Goal: Task Accomplishment & Management: Use online tool/utility

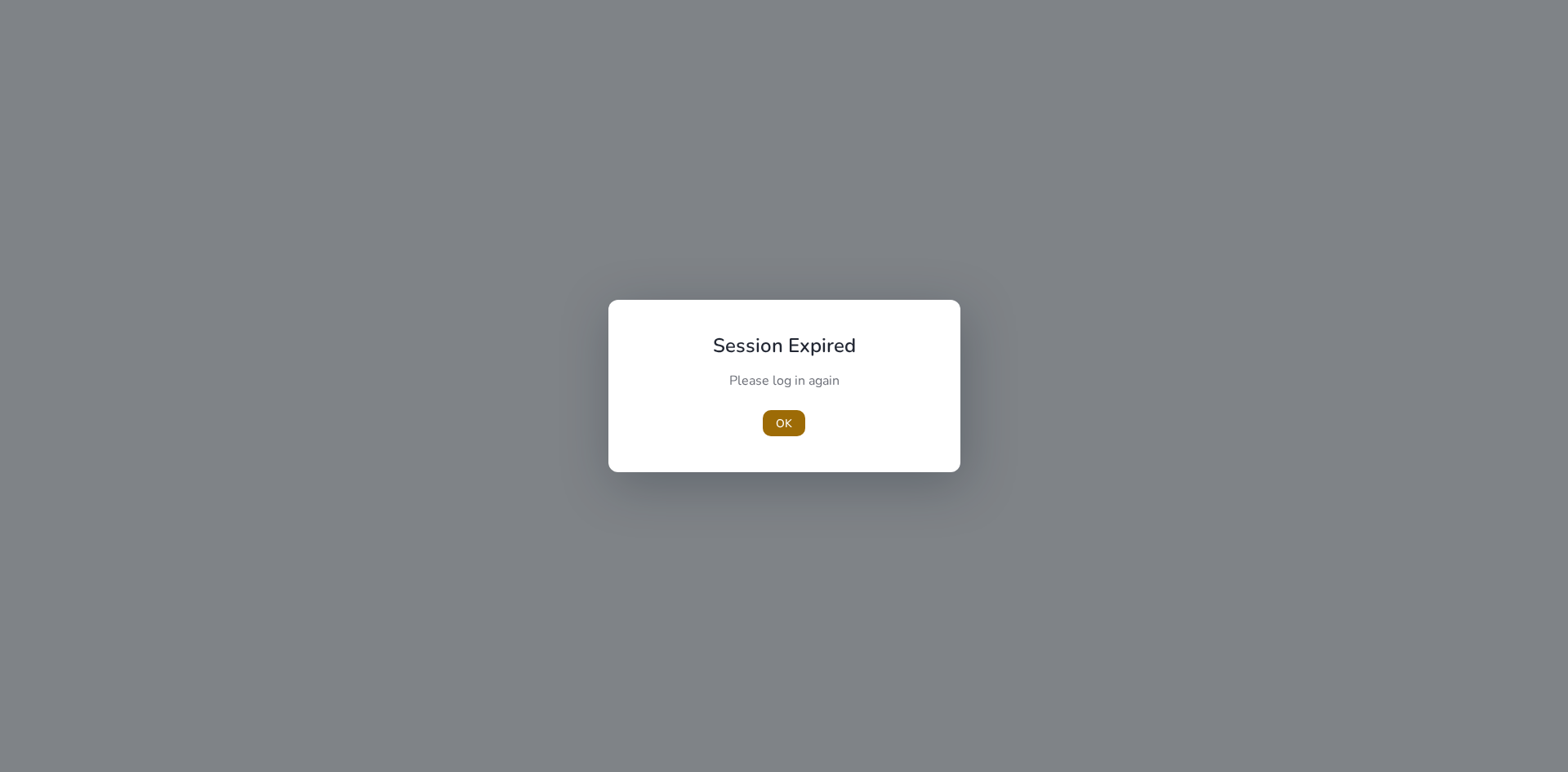
click at [793, 423] on span "button" at bounding box center [783, 422] width 42 height 39
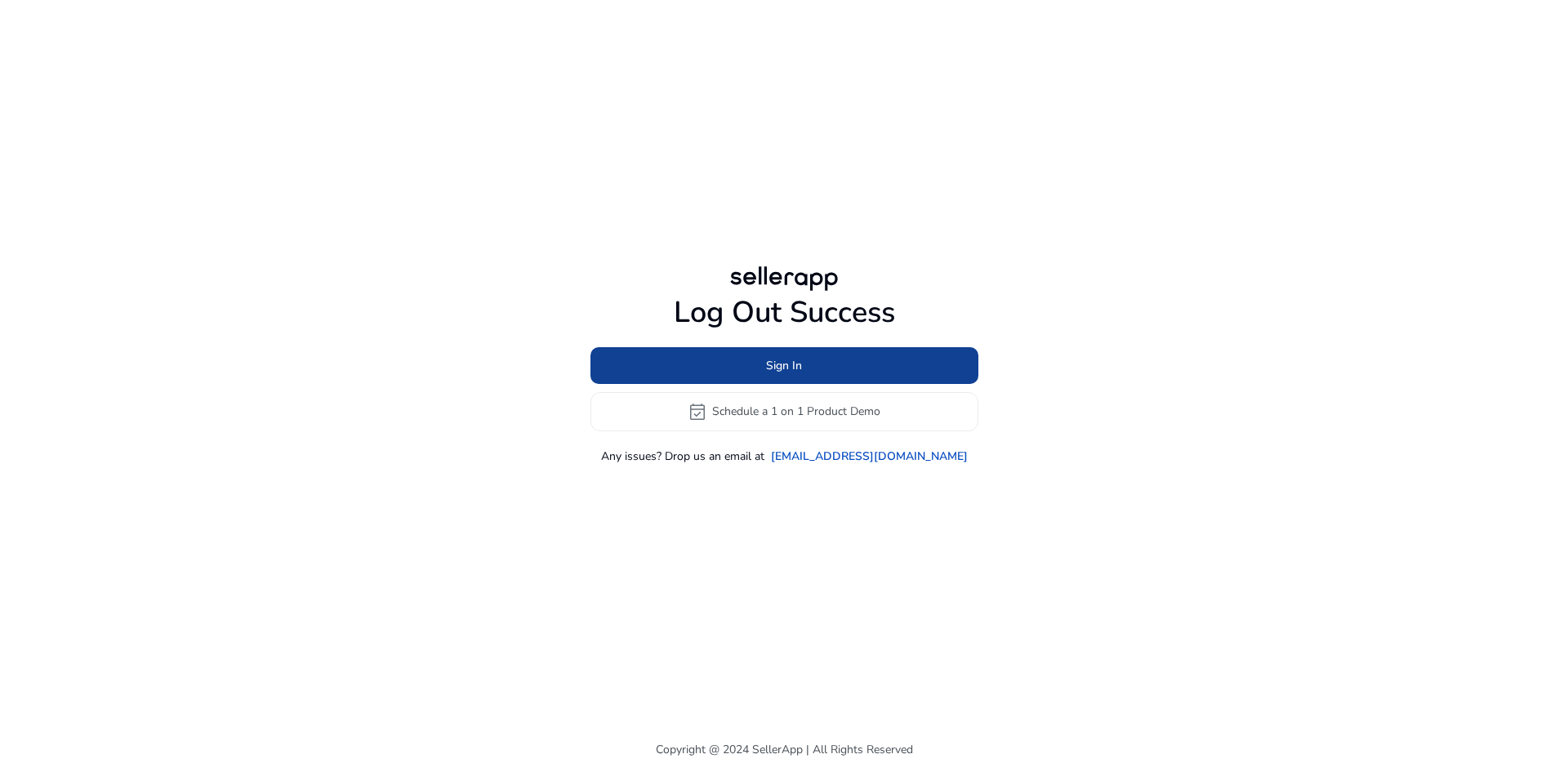
click at [837, 368] on span at bounding box center [784, 364] width 388 height 39
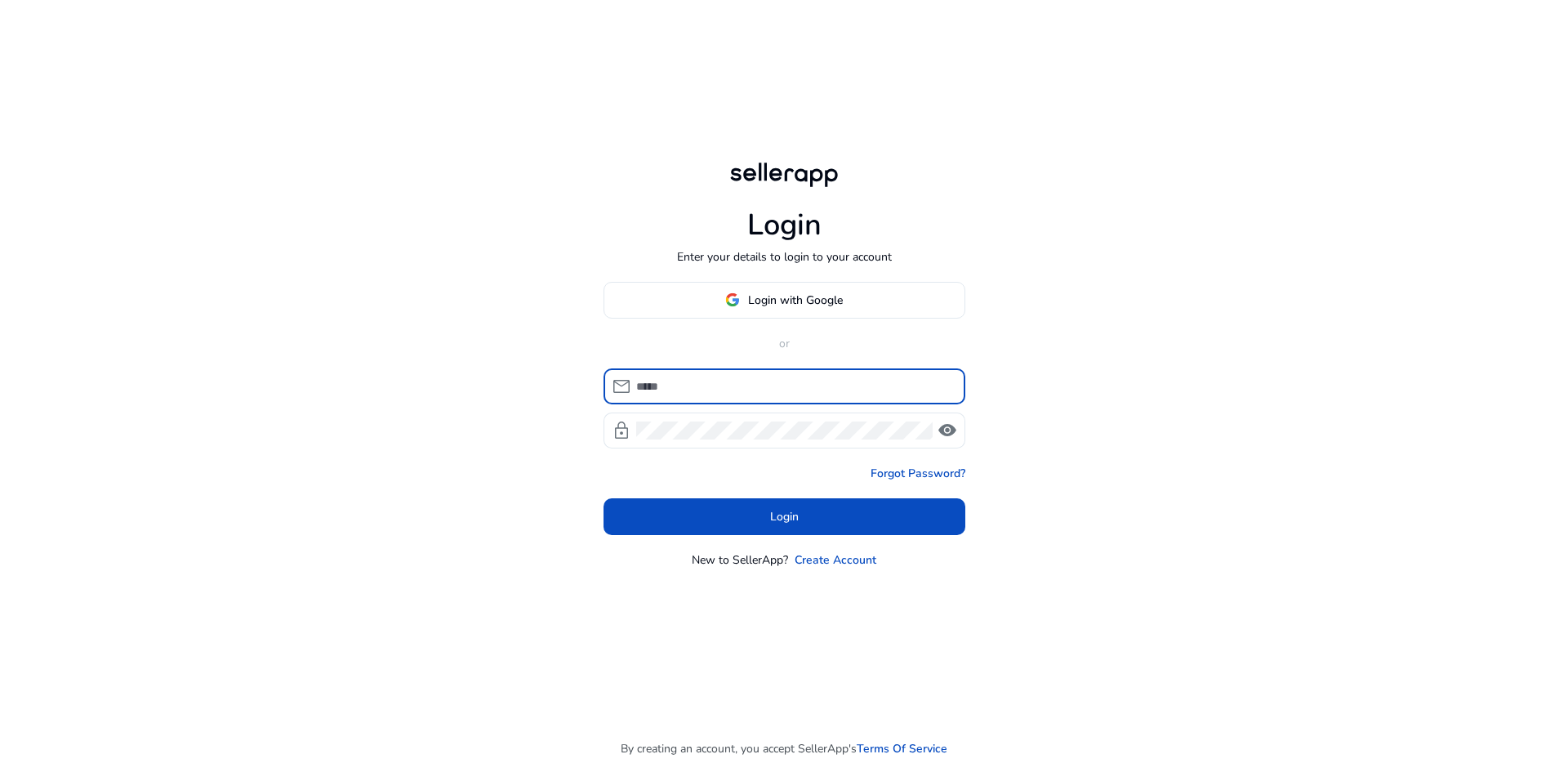
type input "**********"
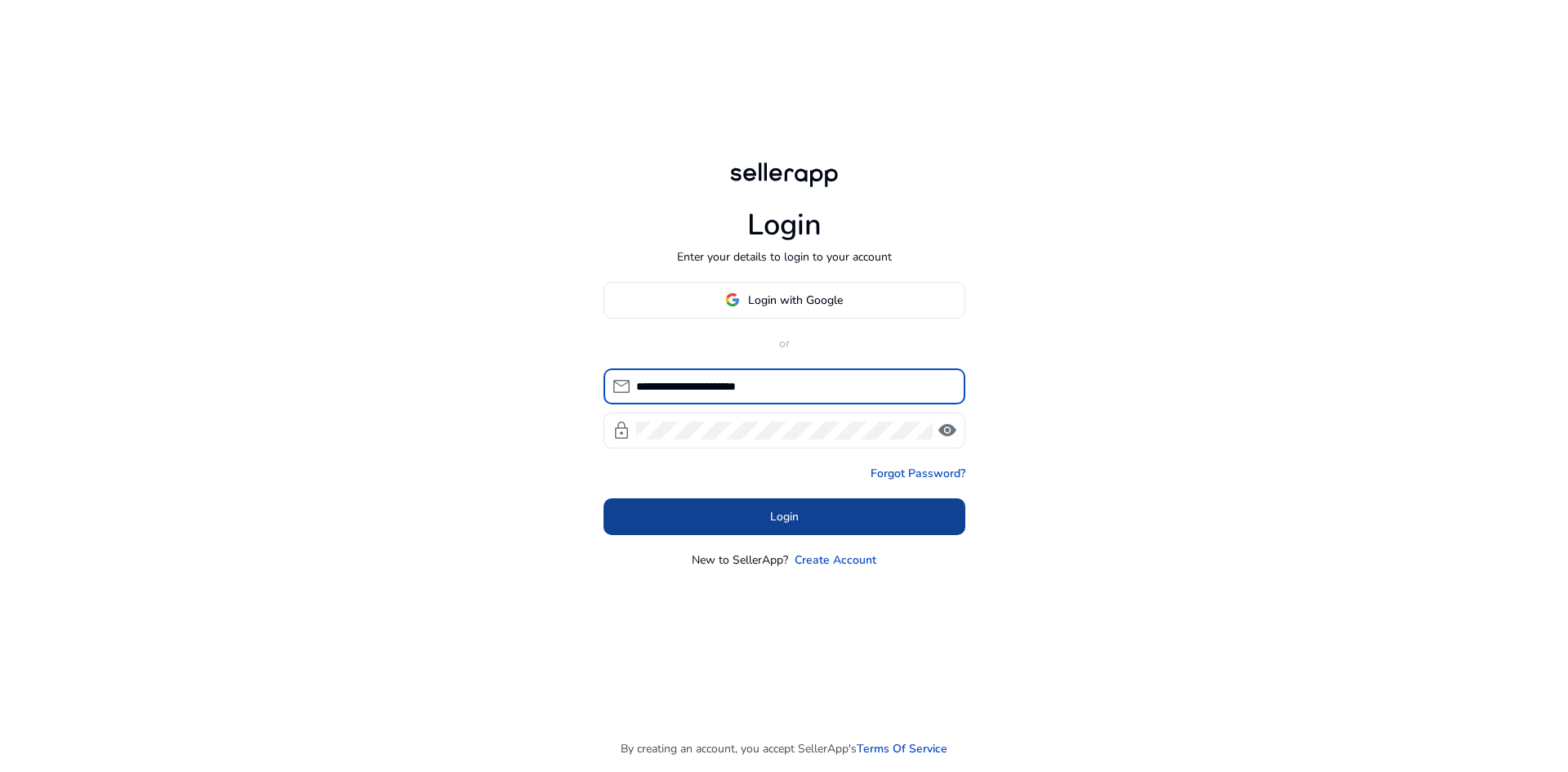
click at [787, 517] on span "Login" at bounding box center [784, 517] width 29 height 17
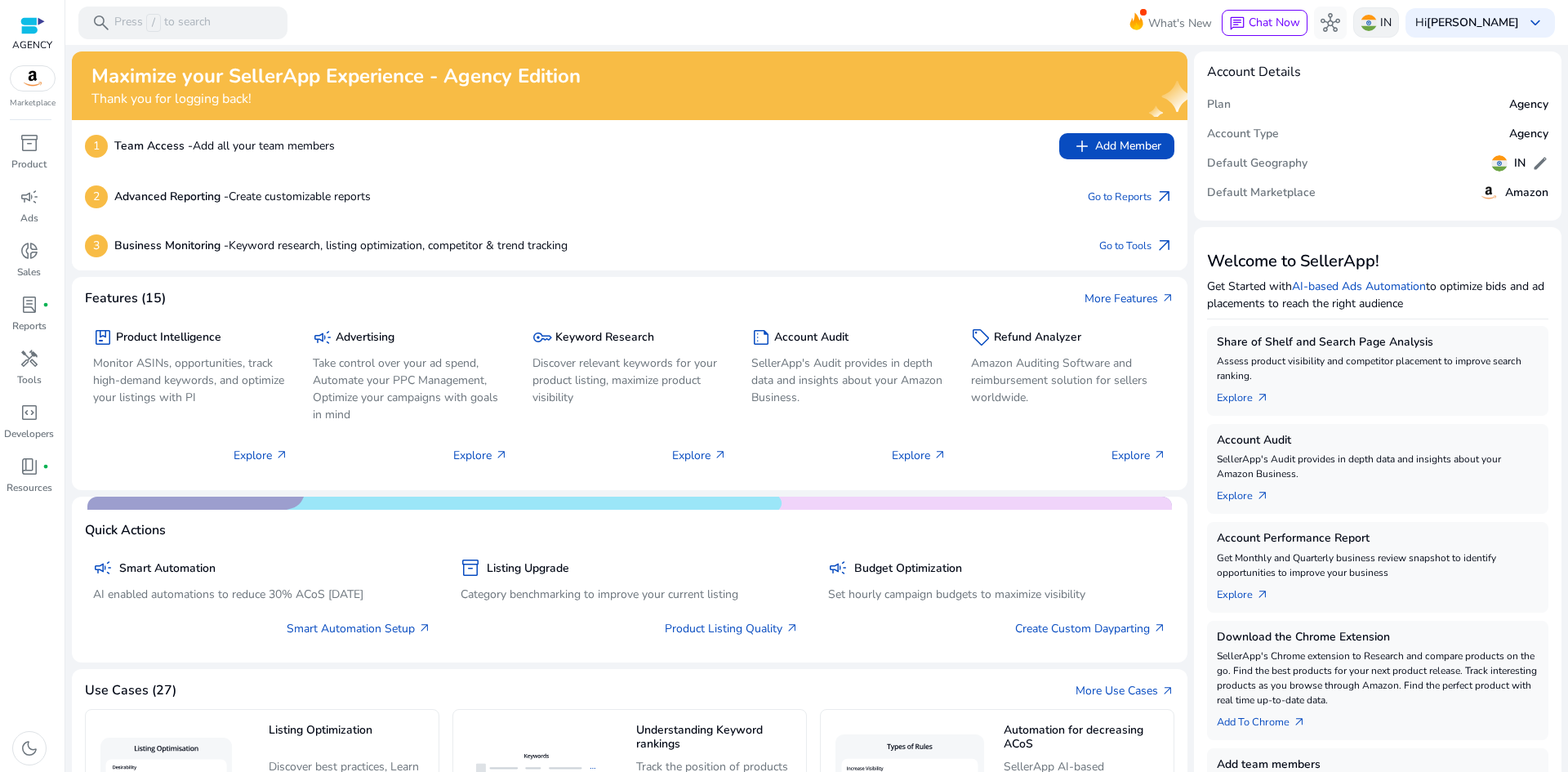
click at [1377, 18] on img at bounding box center [1369, 23] width 17 height 17
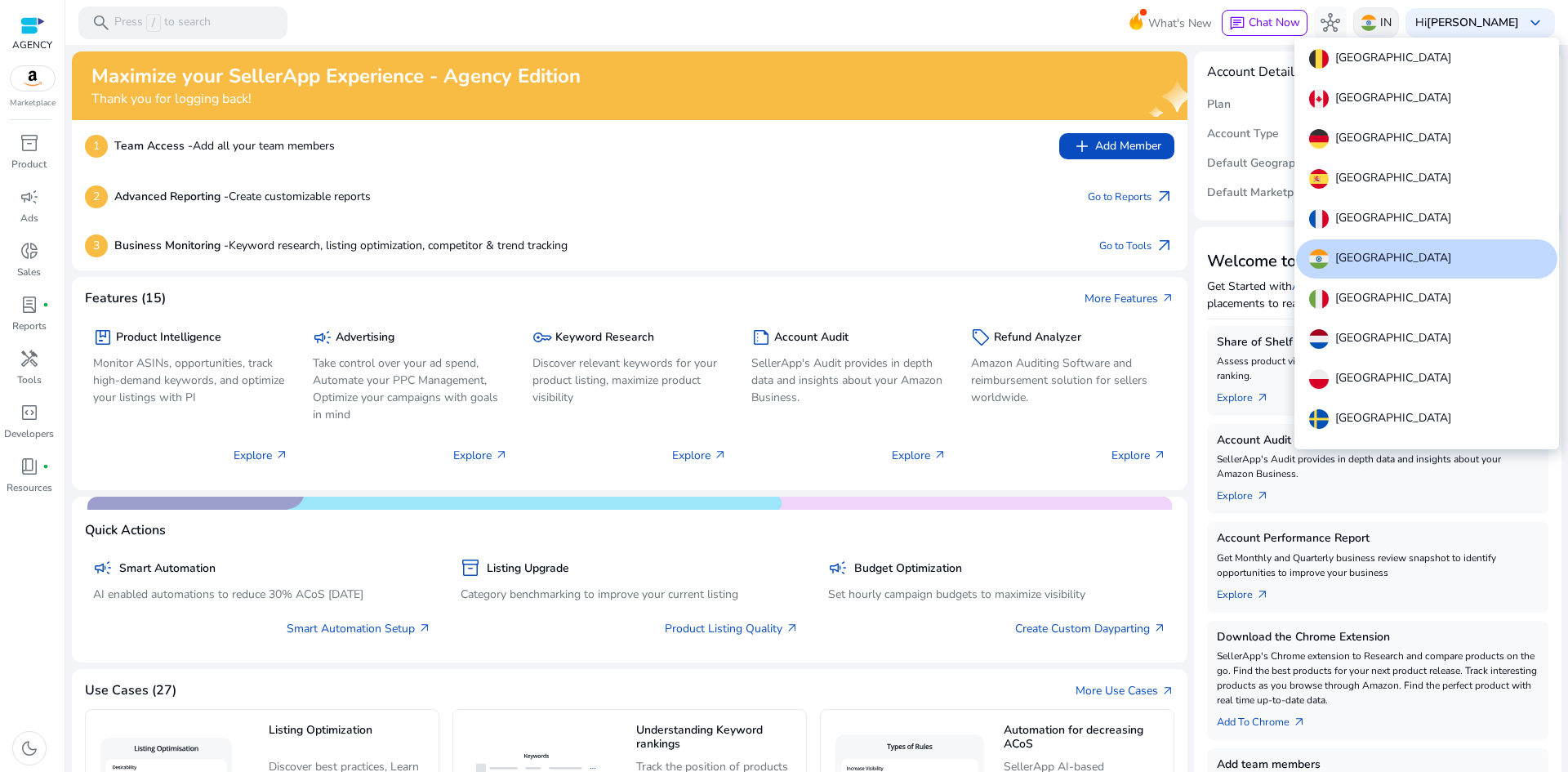
scroll to position [100, 0]
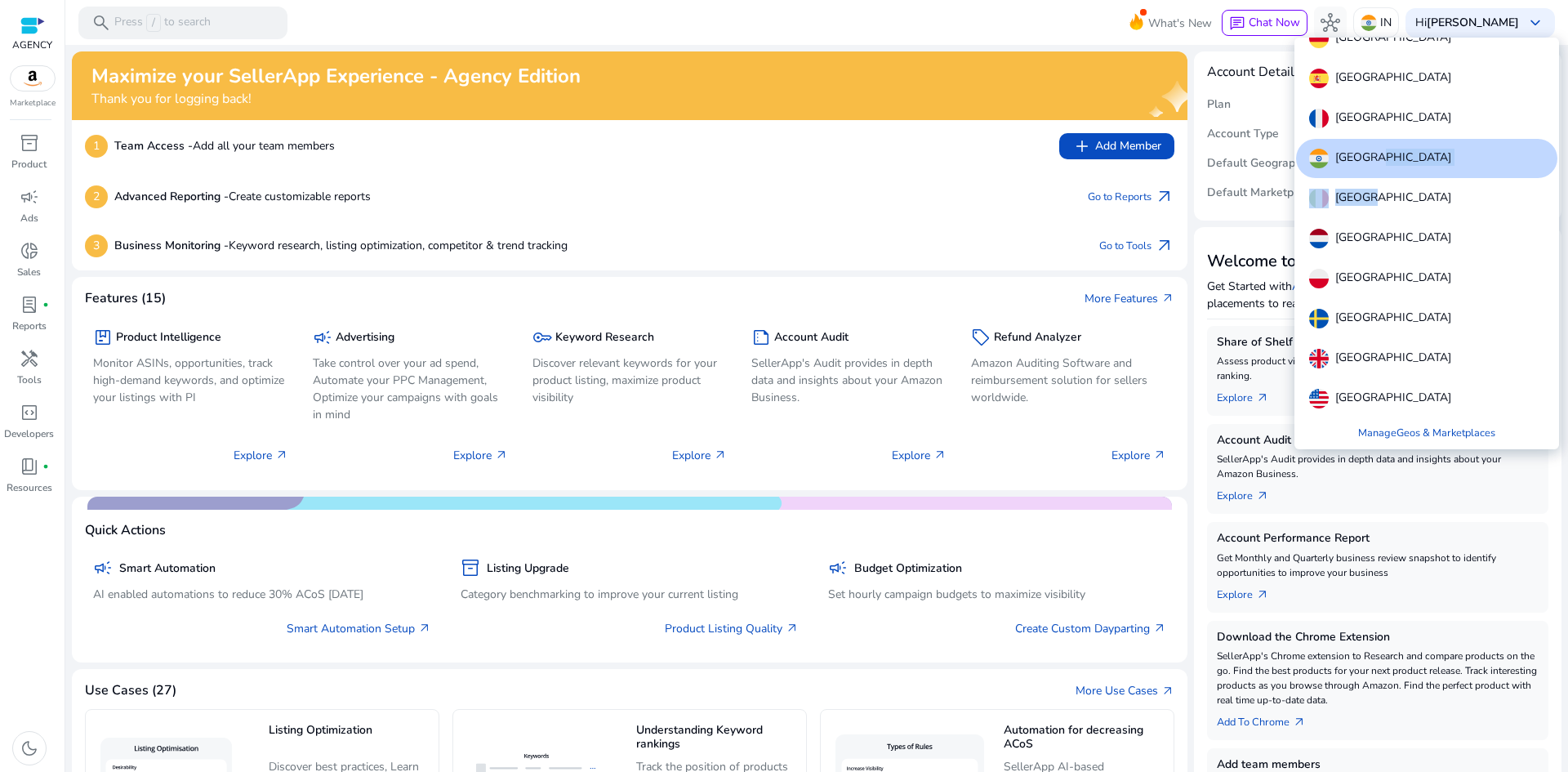
drag, startPoint x: 1473, startPoint y: 182, endPoint x: 1461, endPoint y: 186, distance: 12.6
click at [1461, 186] on div "[GEOGRAPHIC_DATA] [GEOGRAPHIC_DATA] [GEOGRAPHIC_DATA] [GEOGRAPHIC_DATA] [GEOGRA…" at bounding box center [1427, 178] width 262 height 480
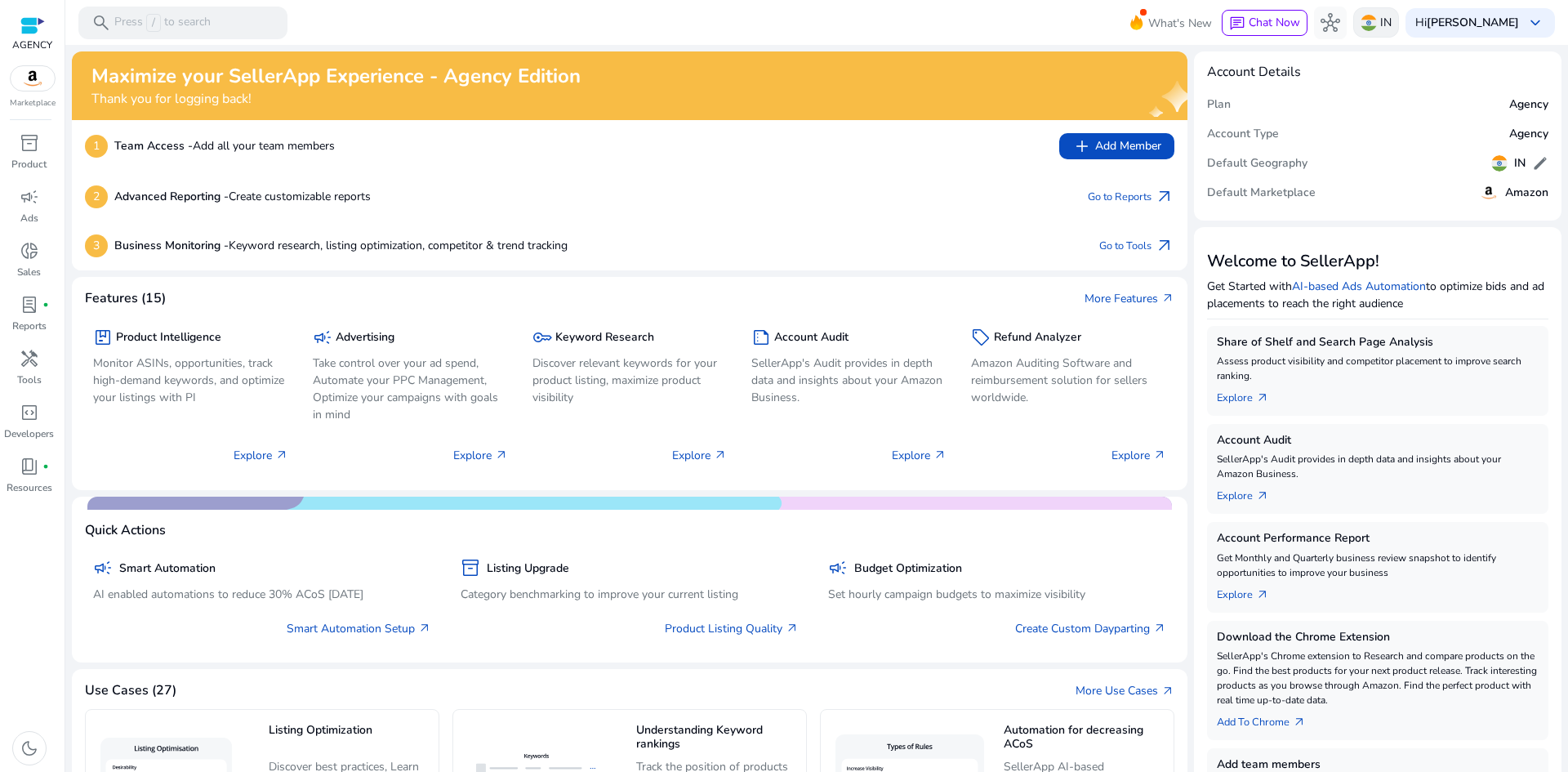
click at [1399, 28] on div "IN" at bounding box center [1376, 22] width 46 height 31
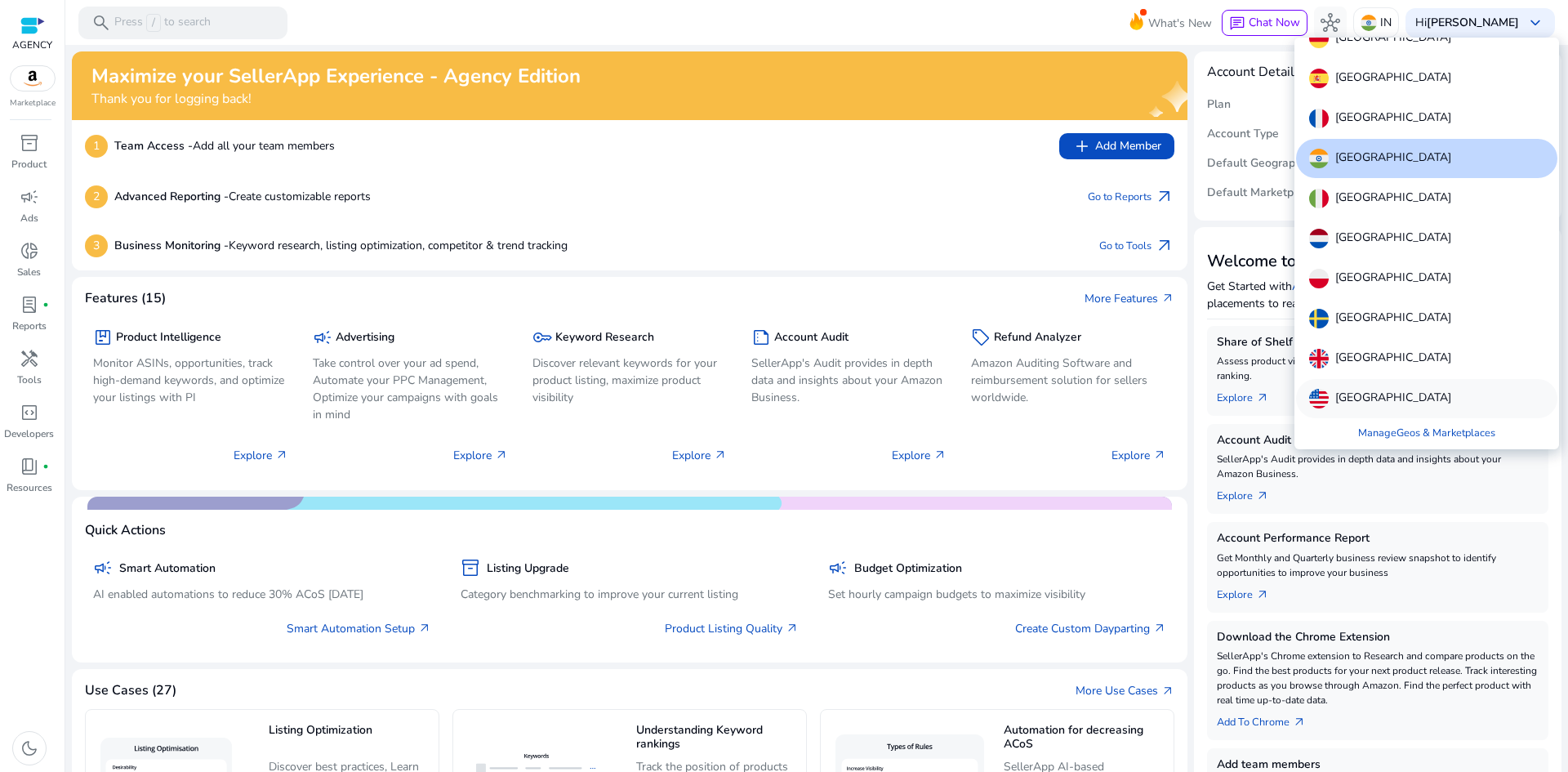
click at [1422, 390] on div "[GEOGRAPHIC_DATA]" at bounding box center [1427, 398] width 262 height 39
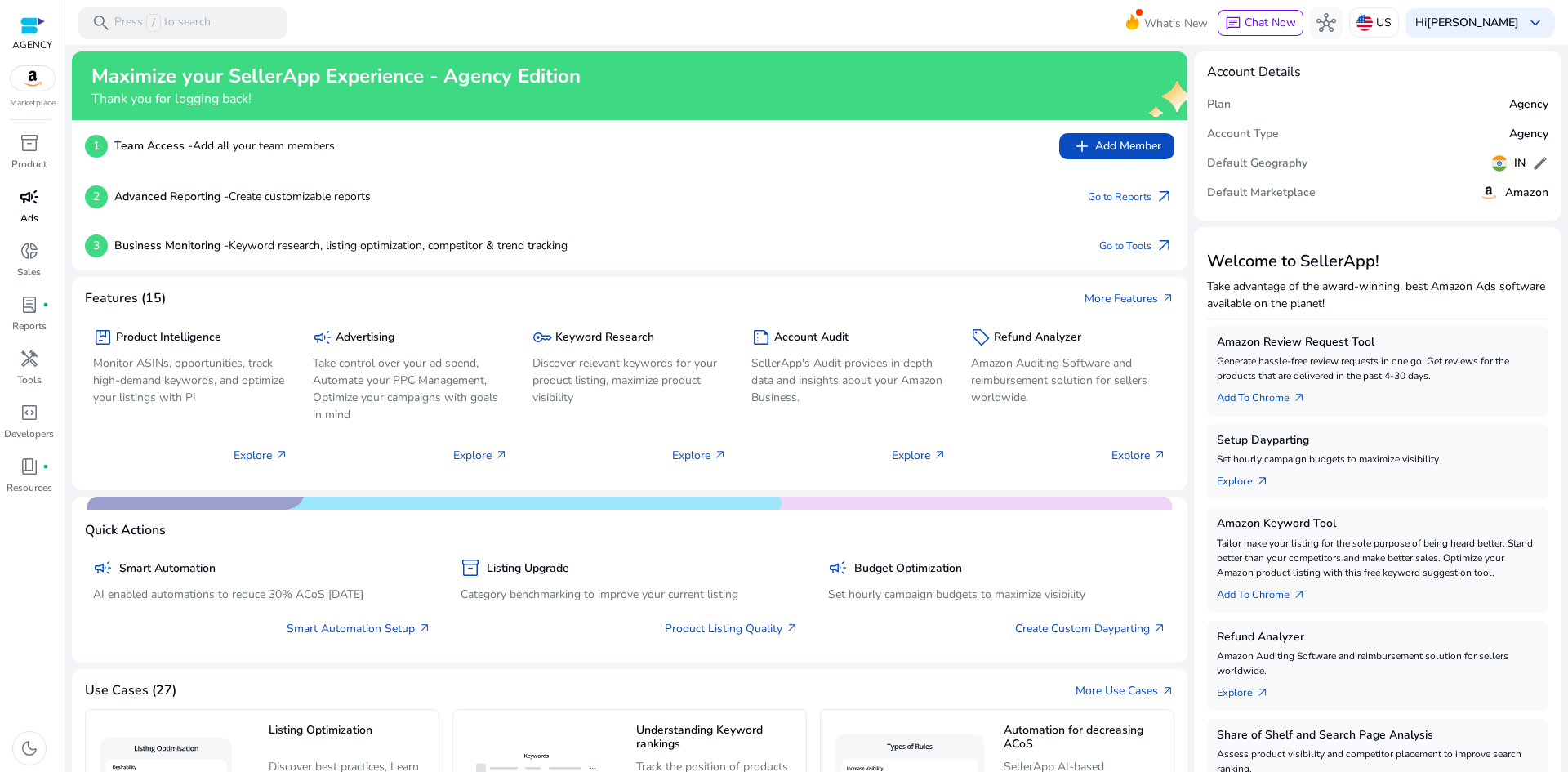
scroll to position [0, 0]
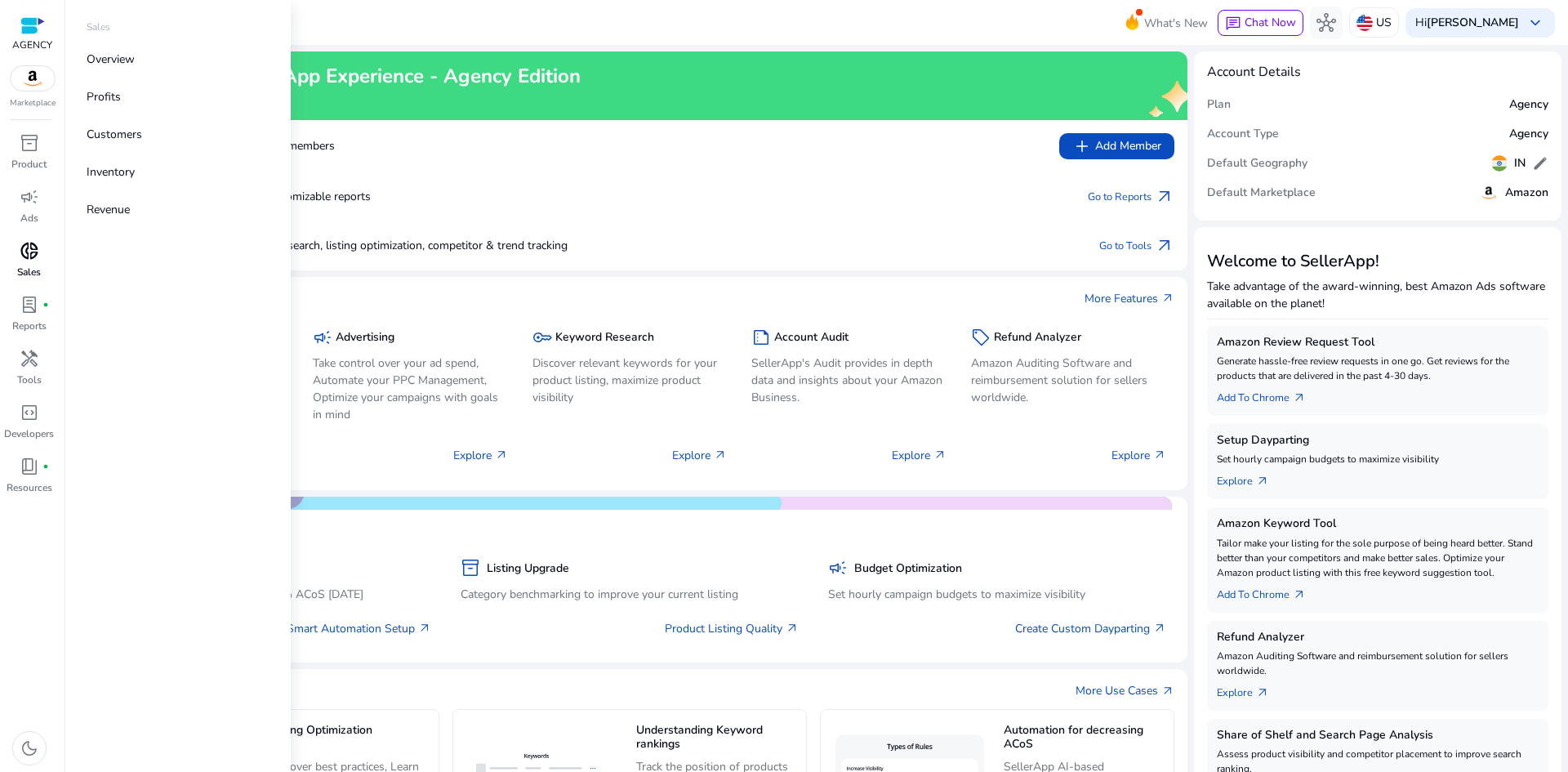
click at [31, 251] on span "donut_small" at bounding box center [30, 251] width 20 height 20
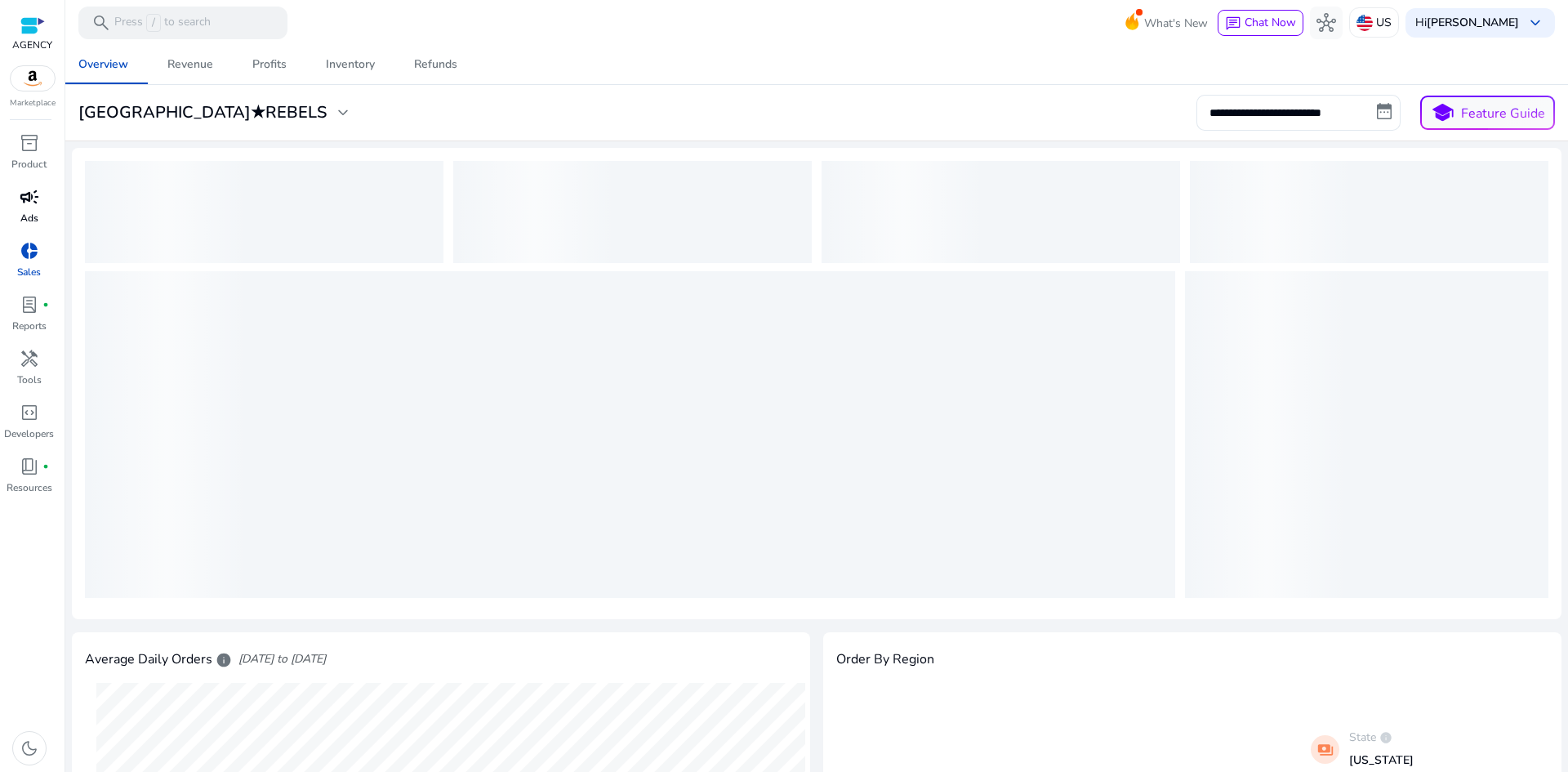
click at [31, 206] on span "campaign" at bounding box center [30, 197] width 20 height 20
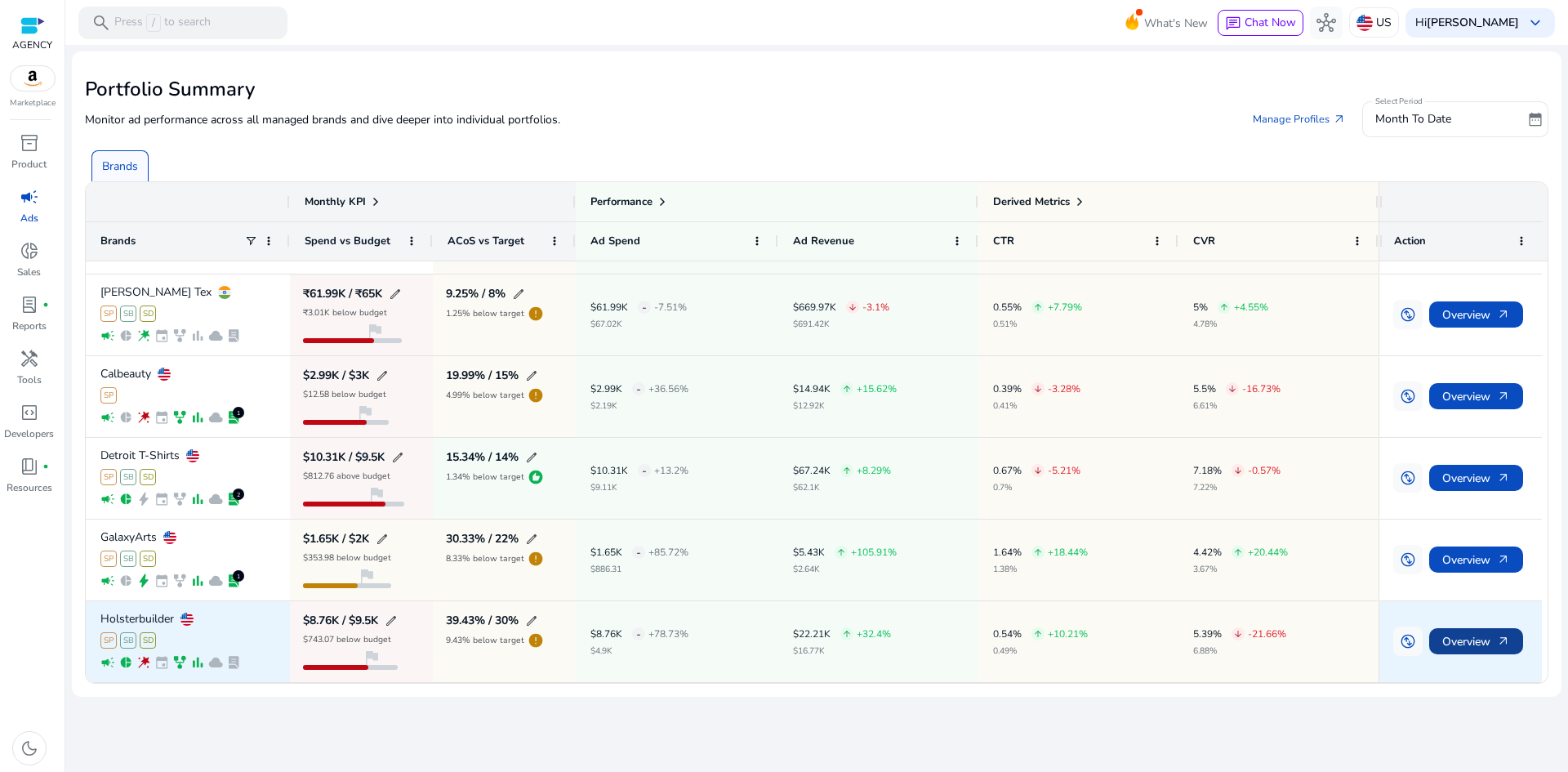
click at [1481, 652] on span "Overview arrow_outward" at bounding box center [1476, 642] width 68 height 33
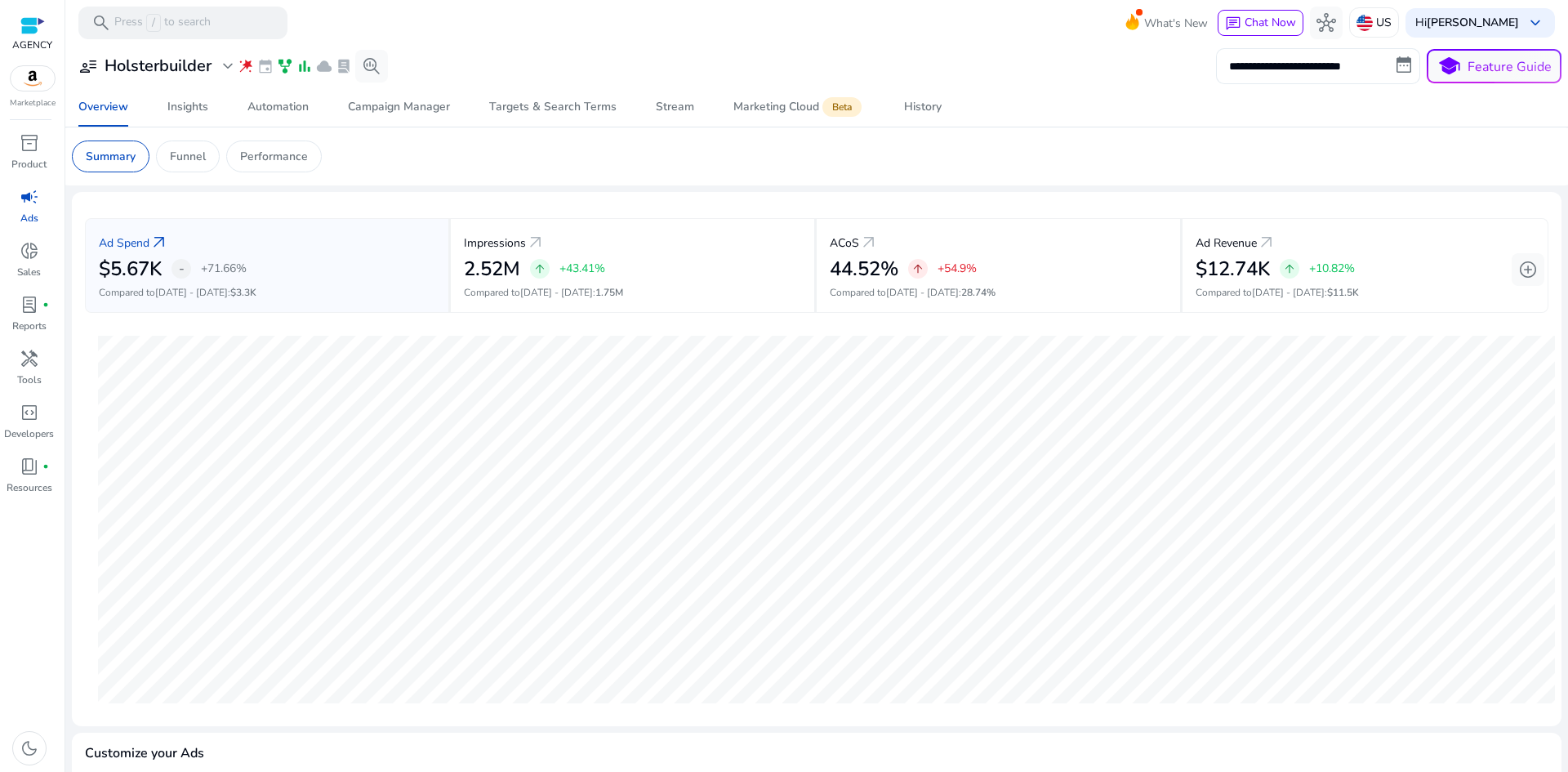
click at [1366, 68] on input "**********" at bounding box center [1318, 65] width 204 height 36
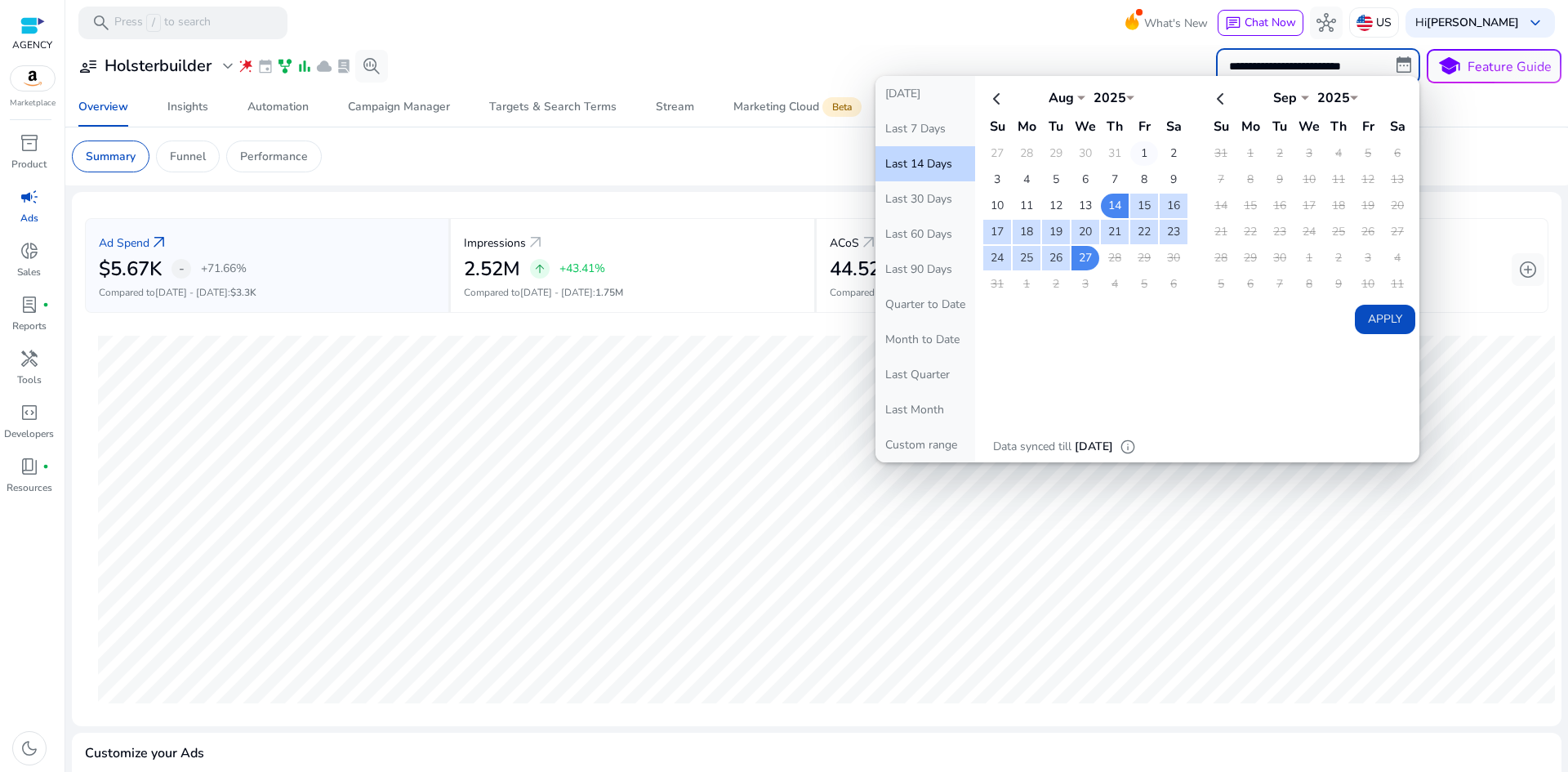
click at [1138, 147] on td "1" at bounding box center [1144, 154] width 28 height 25
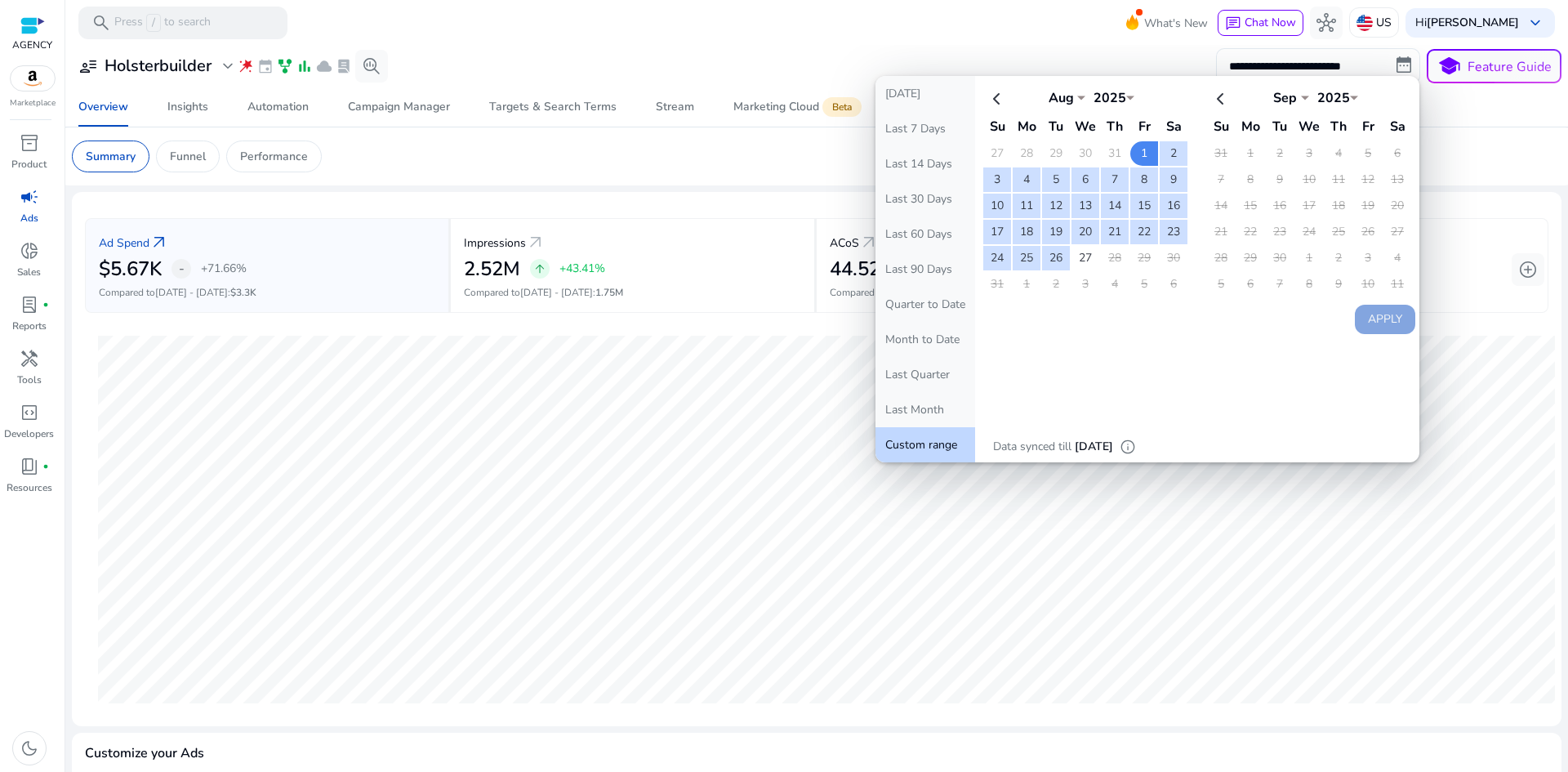
click at [1080, 272] on table "Aug *** *** *** *** *** *** *** *** *** *** *** *** 2025 **** Su Mo Tu We Th Fr…" at bounding box center [1085, 191] width 208 height 215
click at [1080, 265] on td "27" at bounding box center [1085, 258] width 28 height 25
click at [1388, 321] on button "Apply" at bounding box center [1385, 320] width 60 height 30
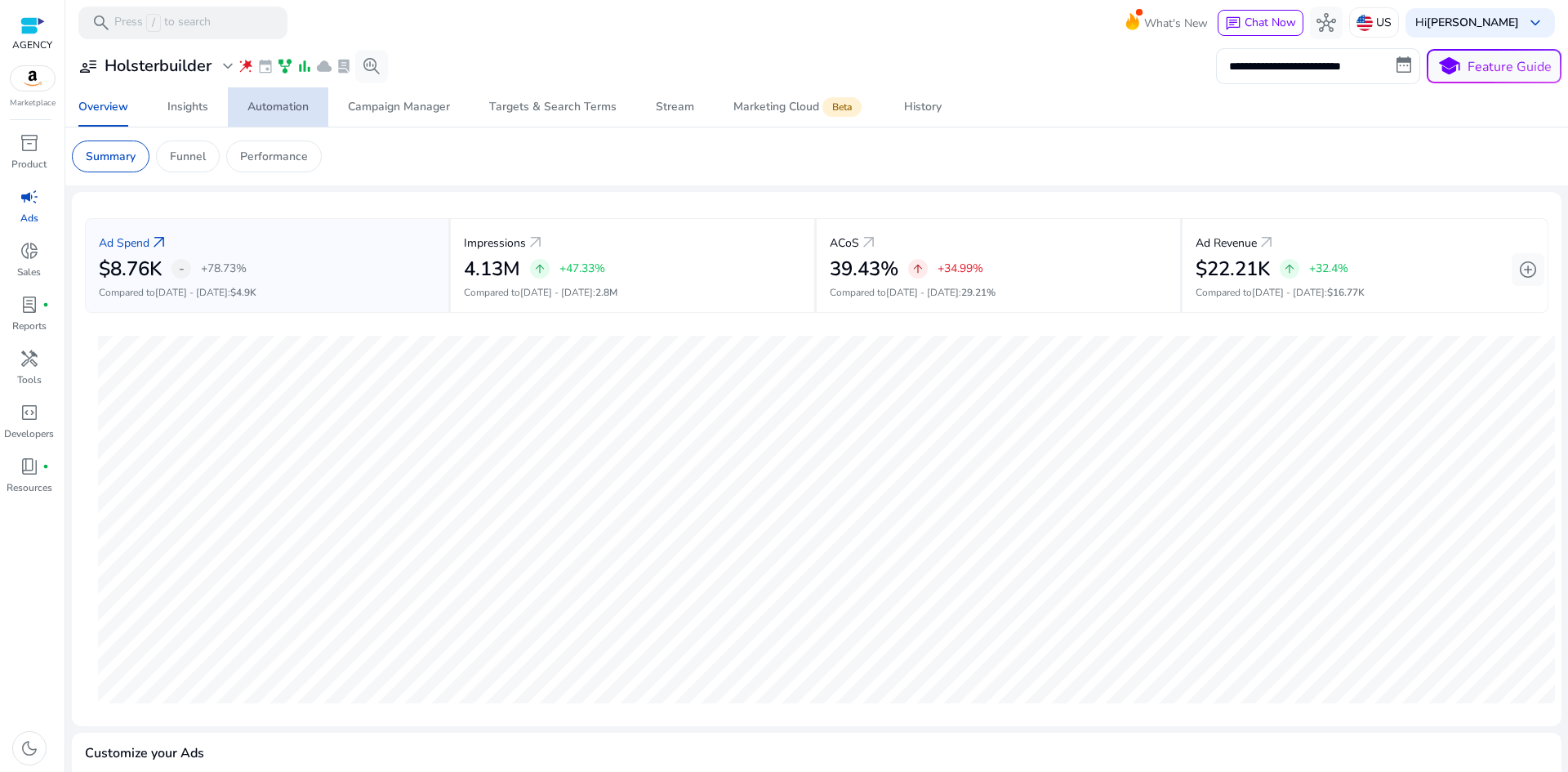
click at [261, 112] on div "Automation" at bounding box center [278, 107] width 61 height 12
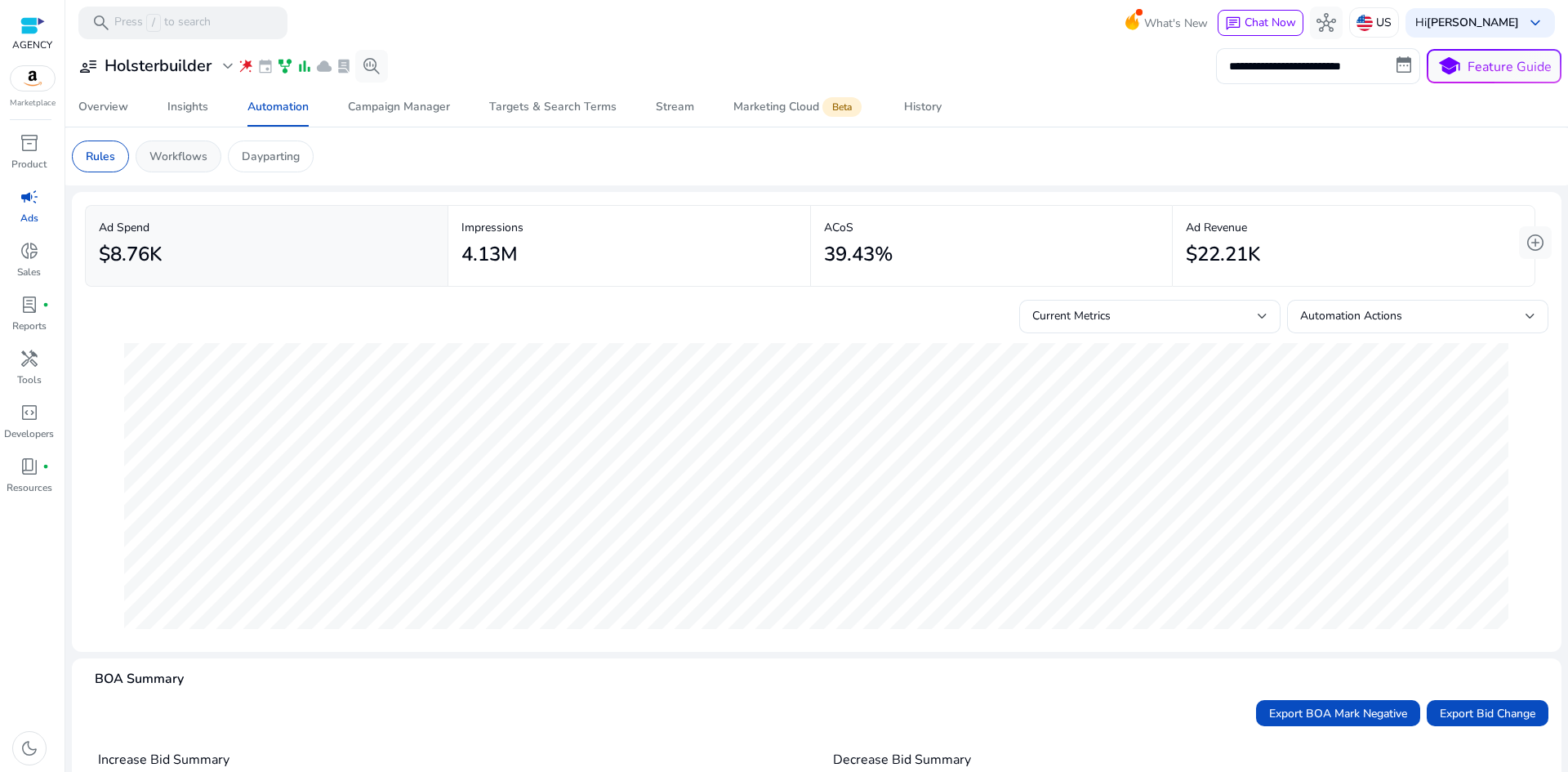
click at [193, 160] on p "Workflows" at bounding box center [179, 157] width 58 height 17
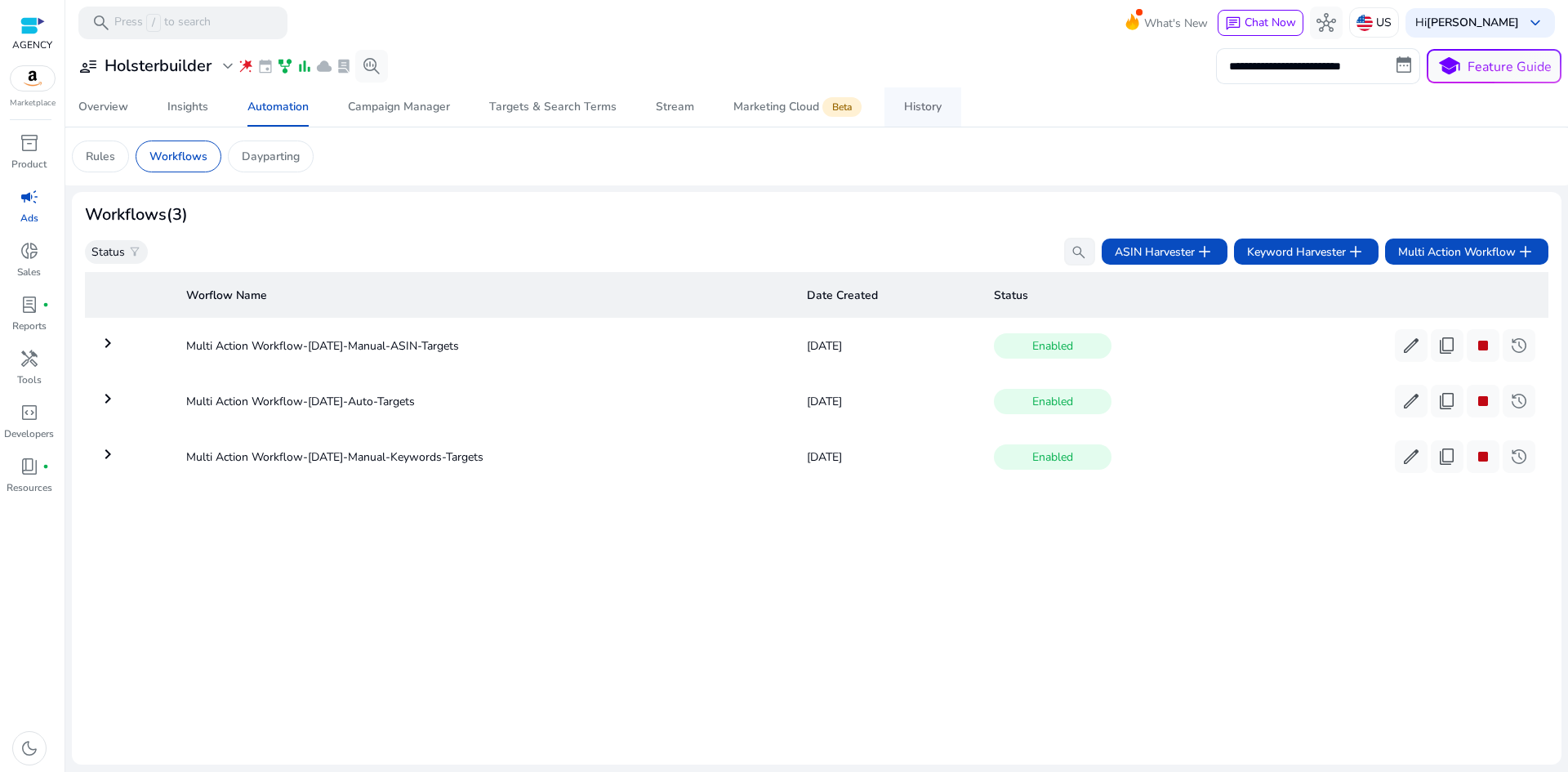
click at [925, 109] on div "History" at bounding box center [922, 107] width 37 height 12
